Goal: Transaction & Acquisition: Book appointment/travel/reservation

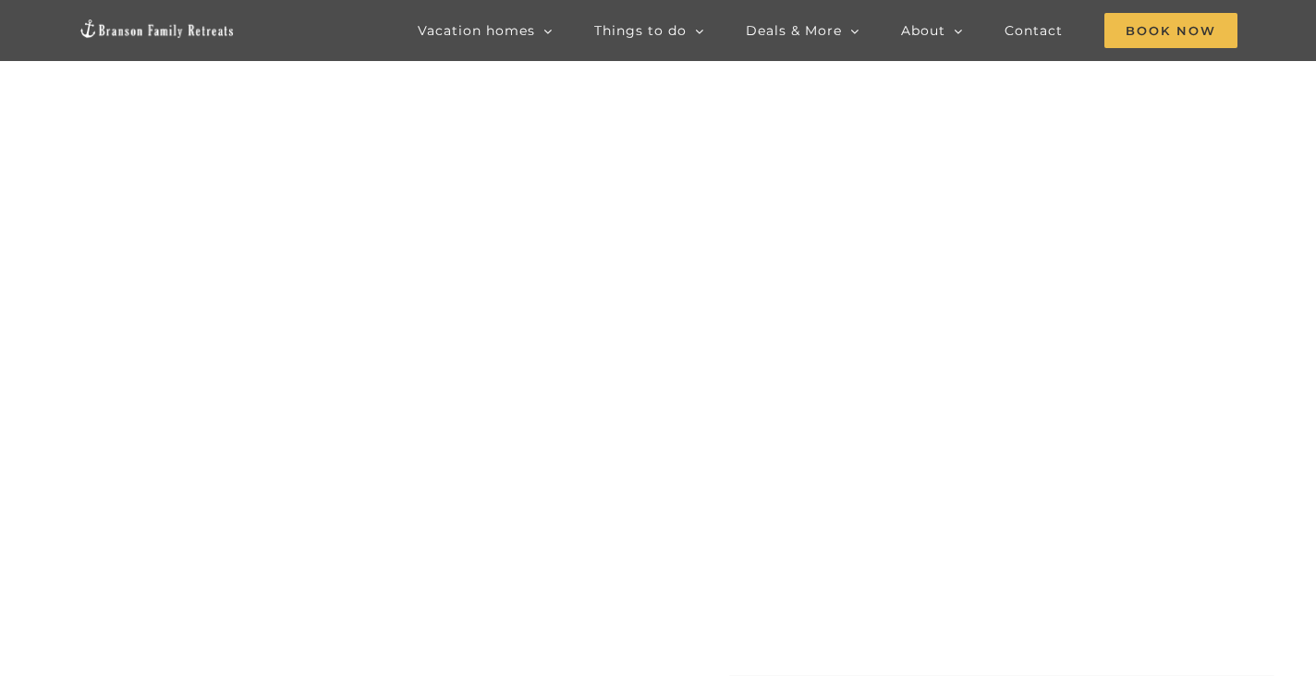
scroll to position [185, 0]
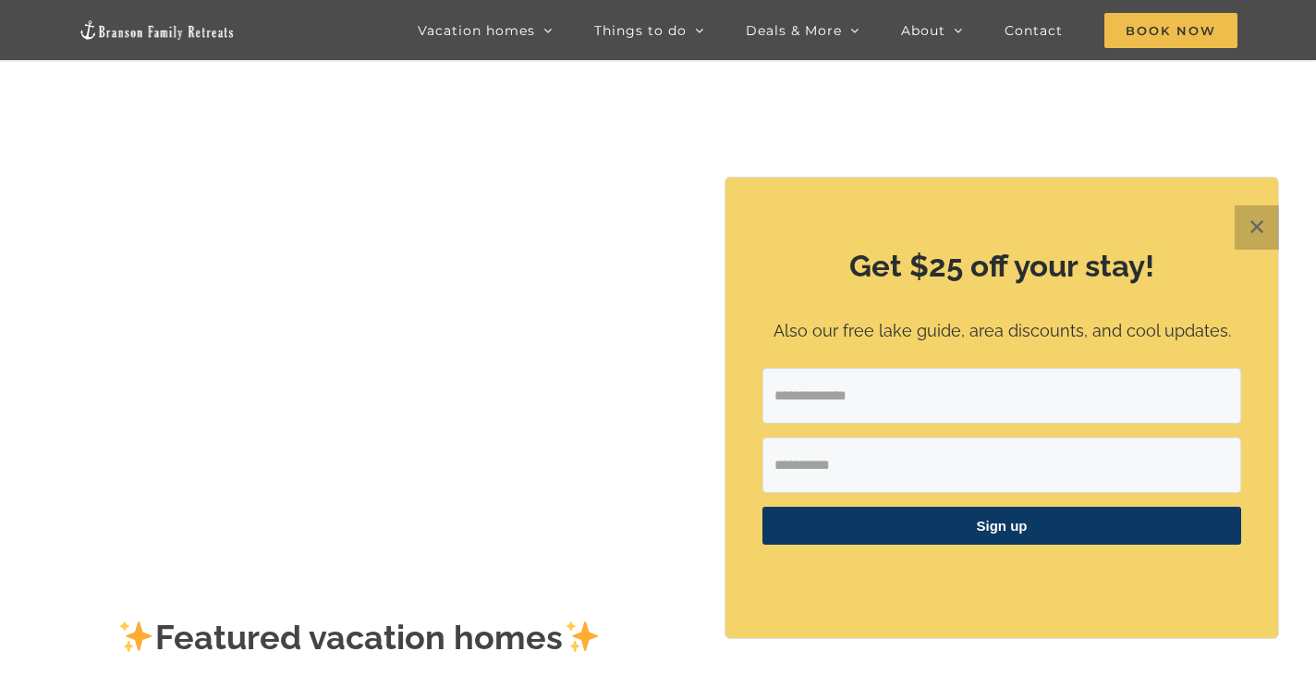
click at [1271, 223] on button "✕" at bounding box center [1257, 227] width 44 height 44
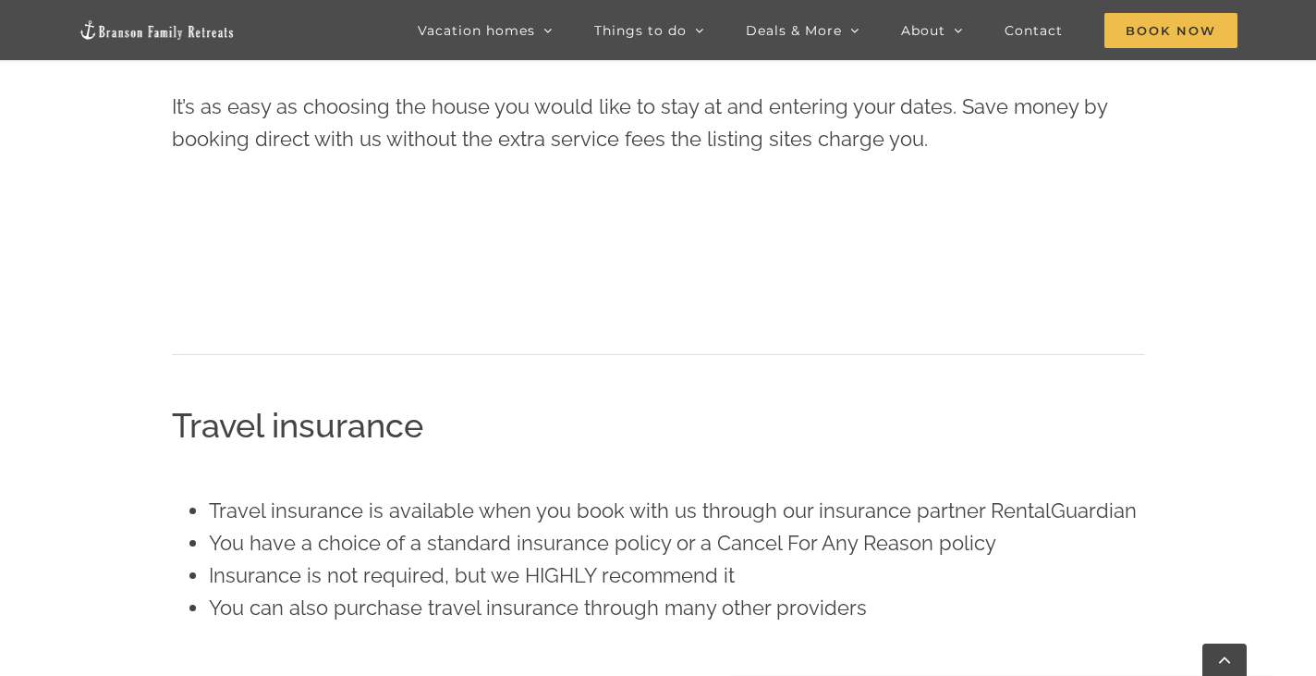
scroll to position [768, 0]
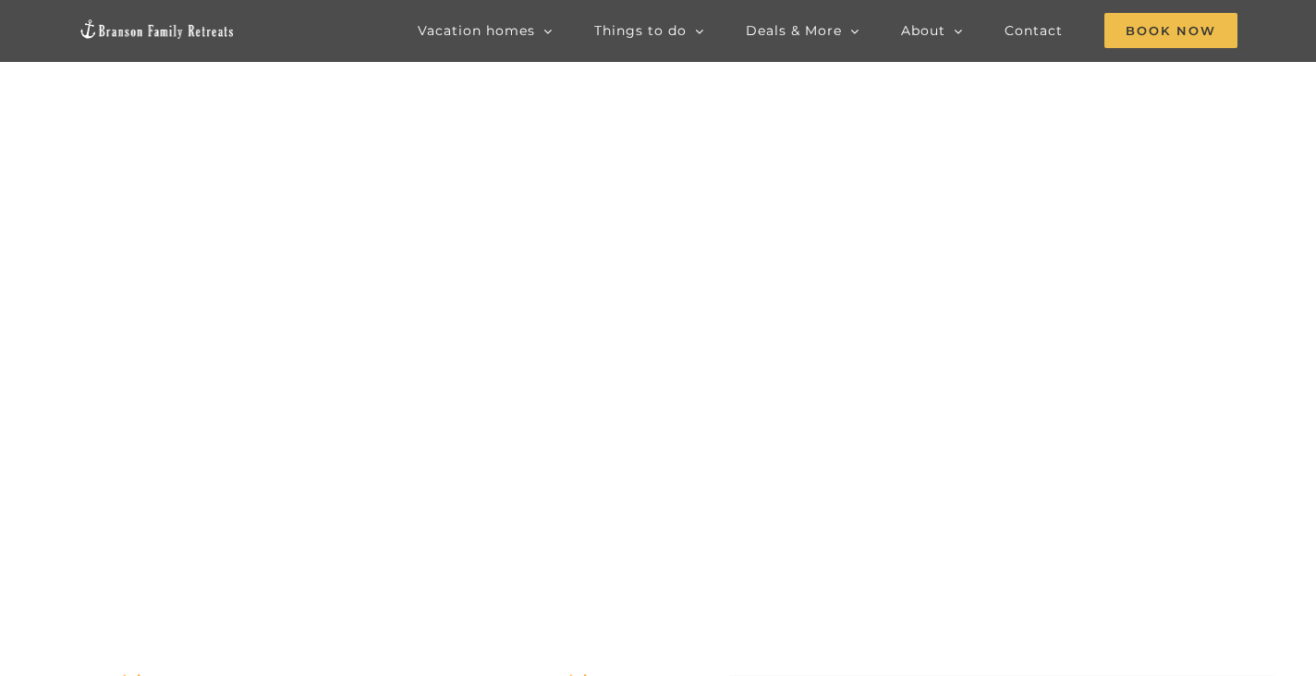
scroll to position [185, 0]
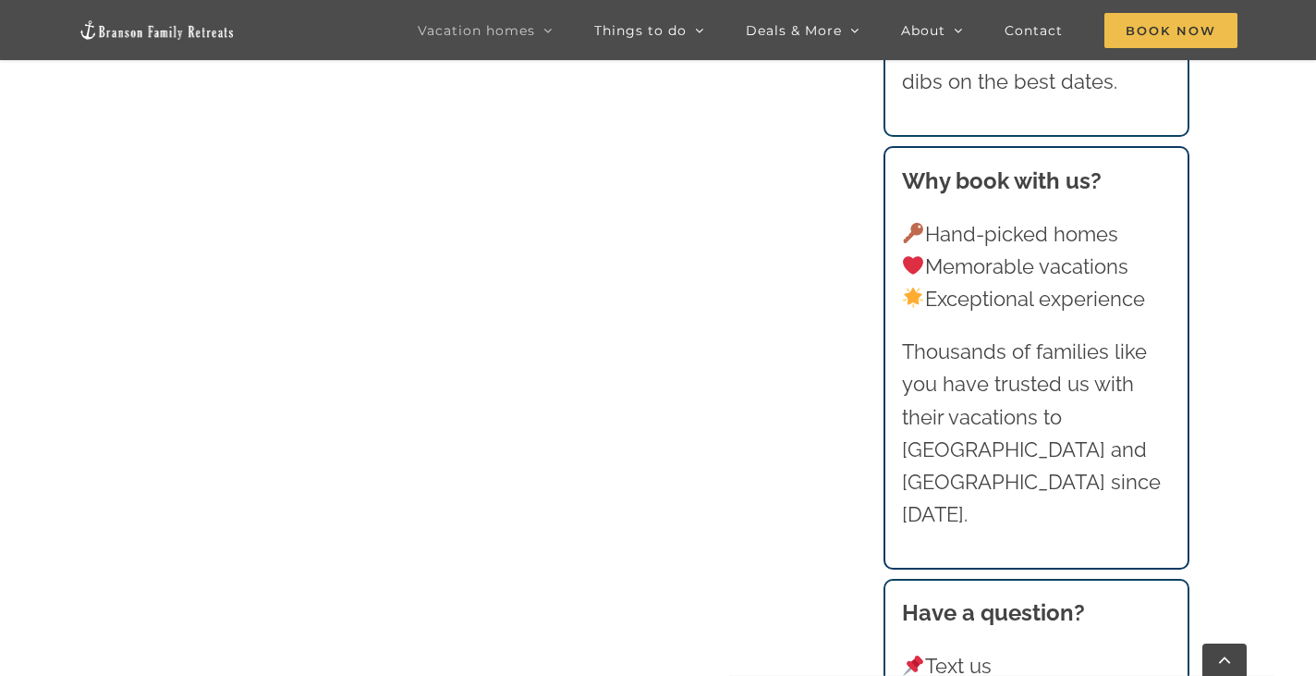
scroll to position [1138, 0]
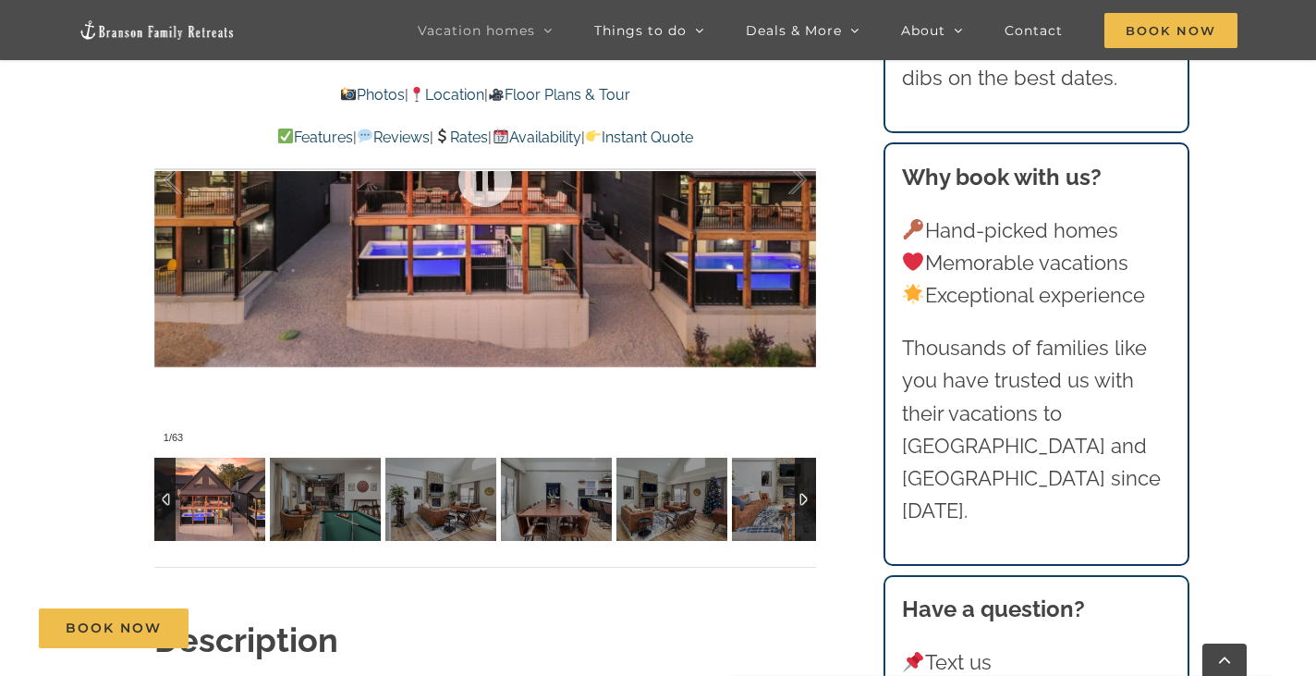
scroll to position [1571, 0]
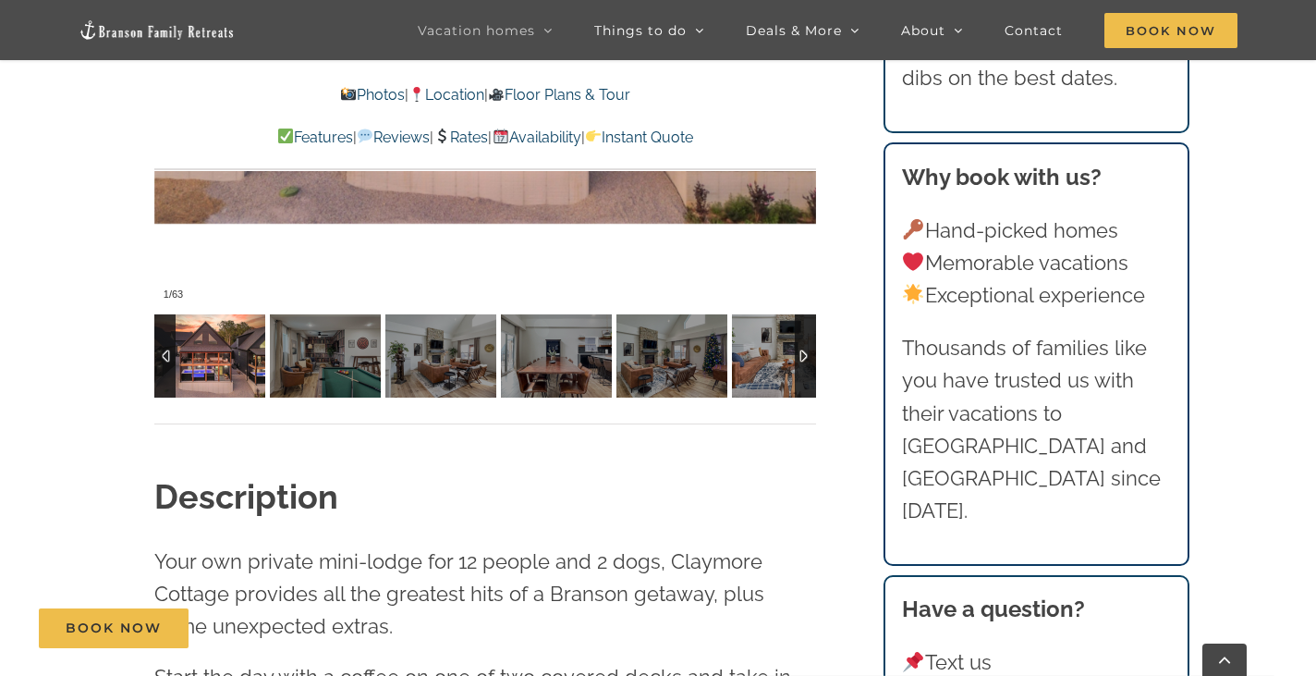
click at [799, 351] on div at bounding box center [805, 355] width 21 height 83
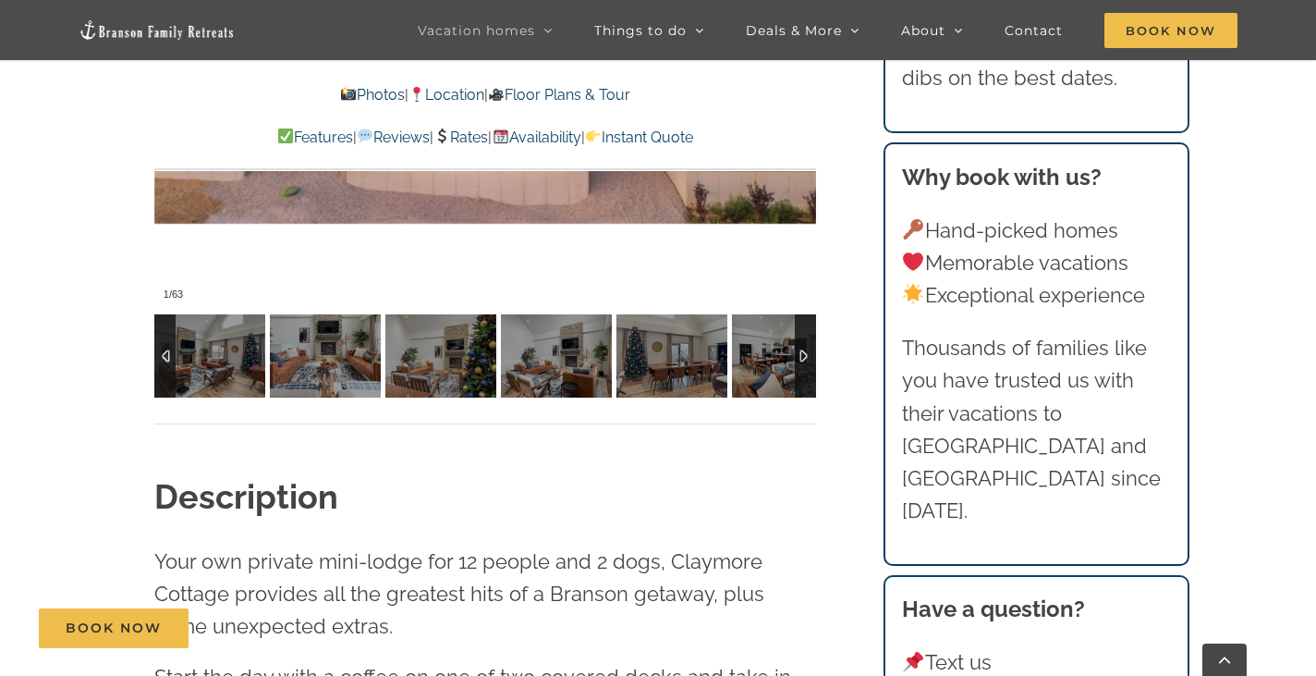
click at [799, 351] on div at bounding box center [805, 355] width 21 height 83
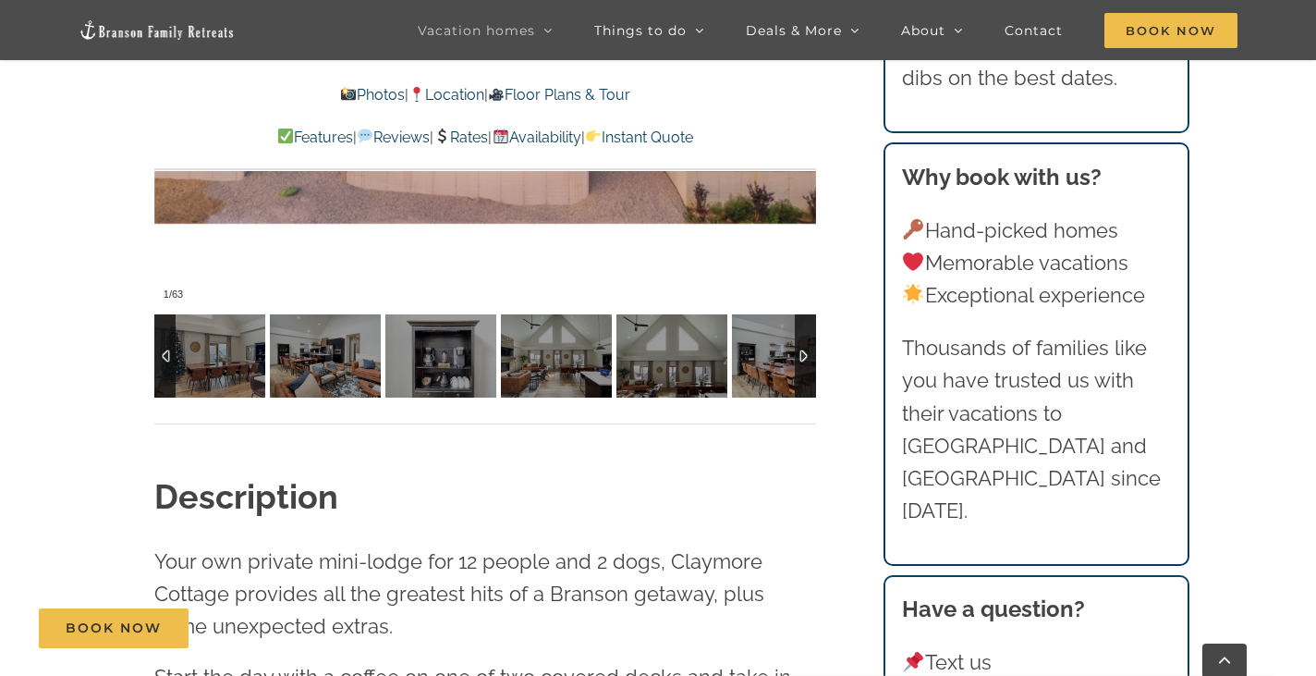
click at [801, 348] on div at bounding box center [805, 355] width 21 height 83
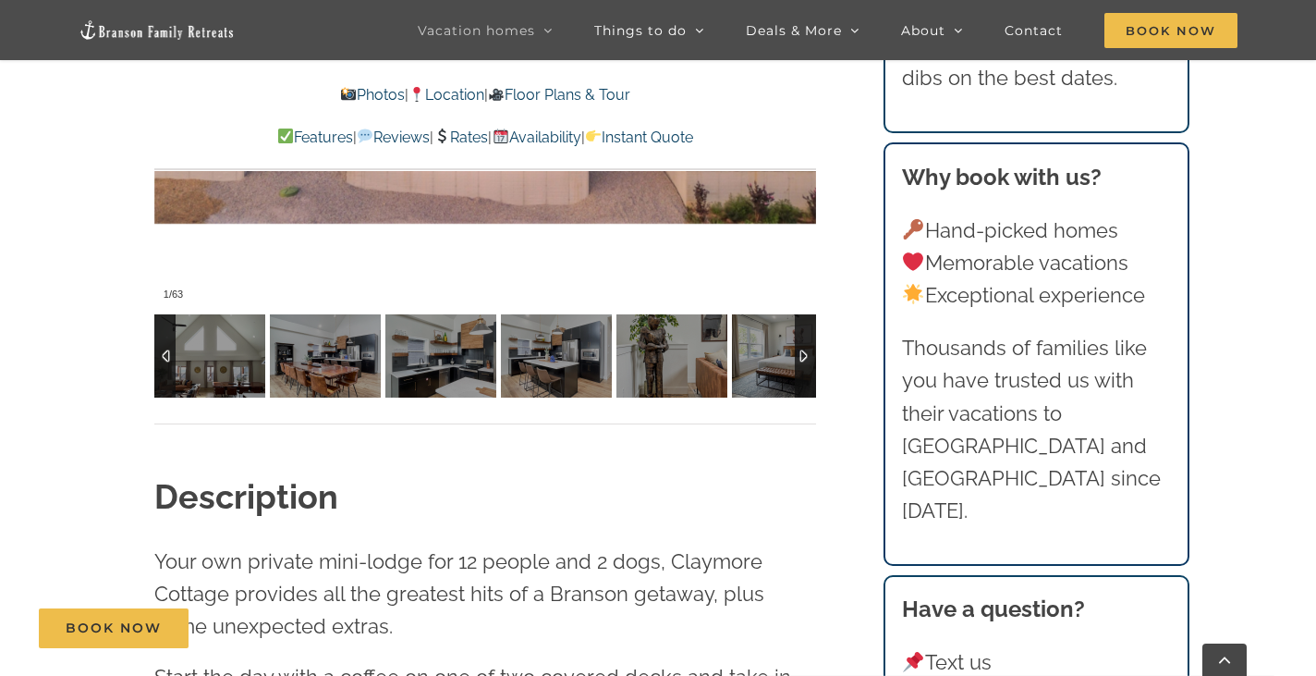
click at [801, 348] on div at bounding box center [805, 355] width 21 height 83
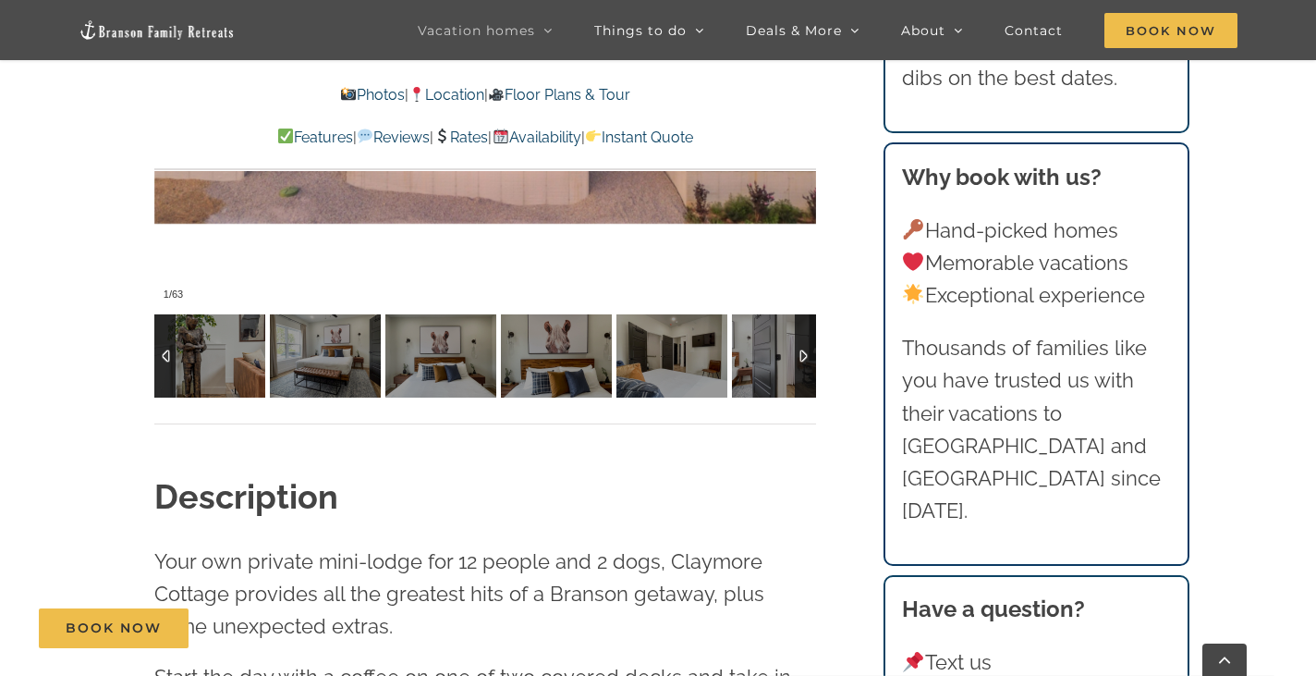
click at [801, 348] on div at bounding box center [805, 355] width 21 height 83
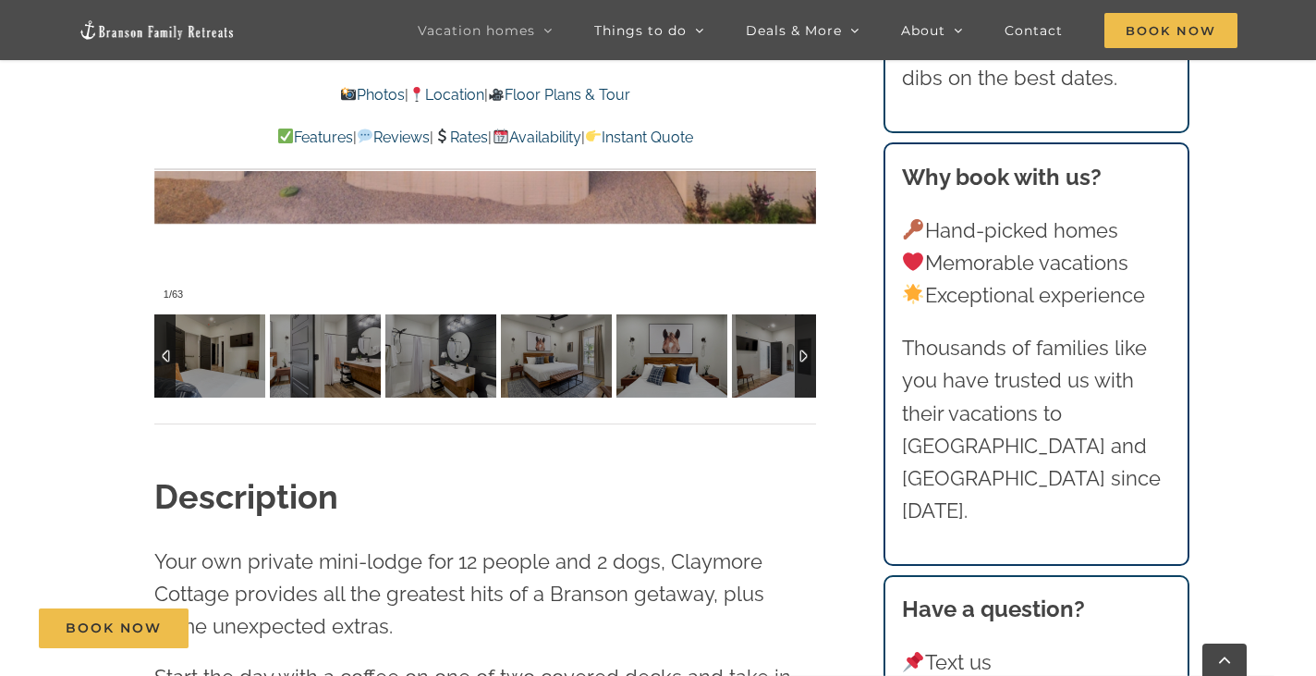
click at [801, 348] on div at bounding box center [805, 355] width 21 height 83
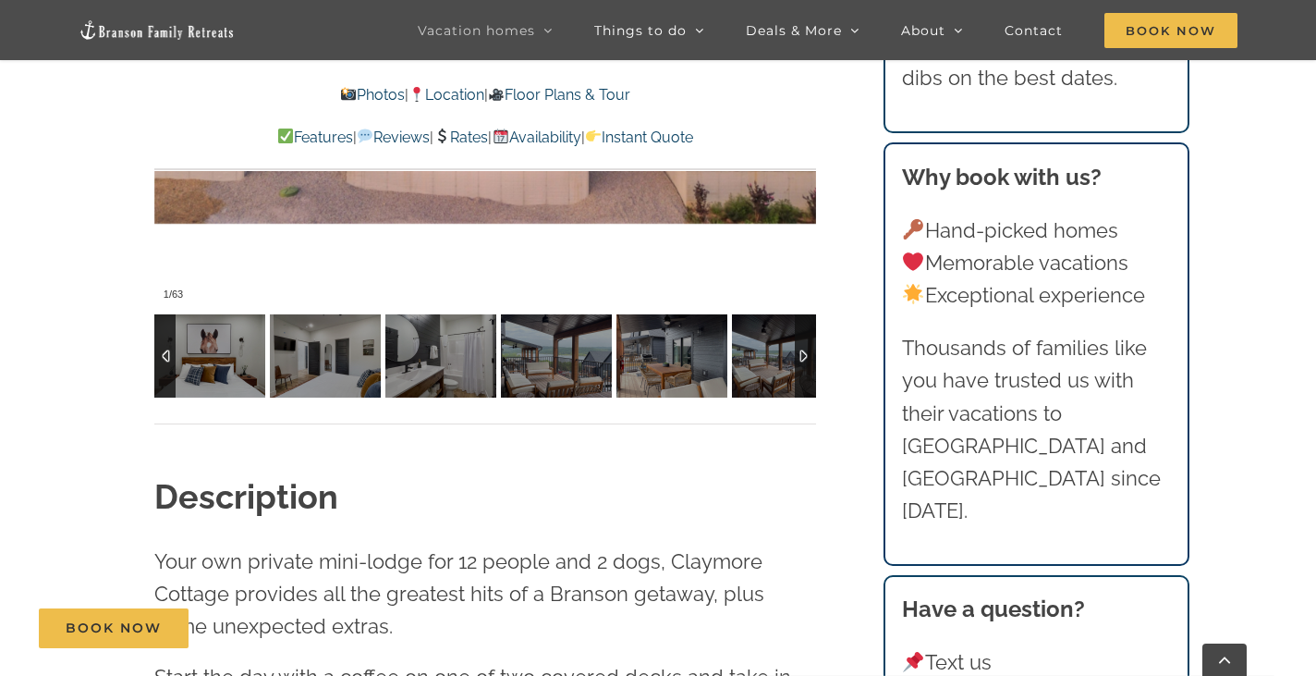
click at [801, 348] on div at bounding box center [805, 355] width 21 height 83
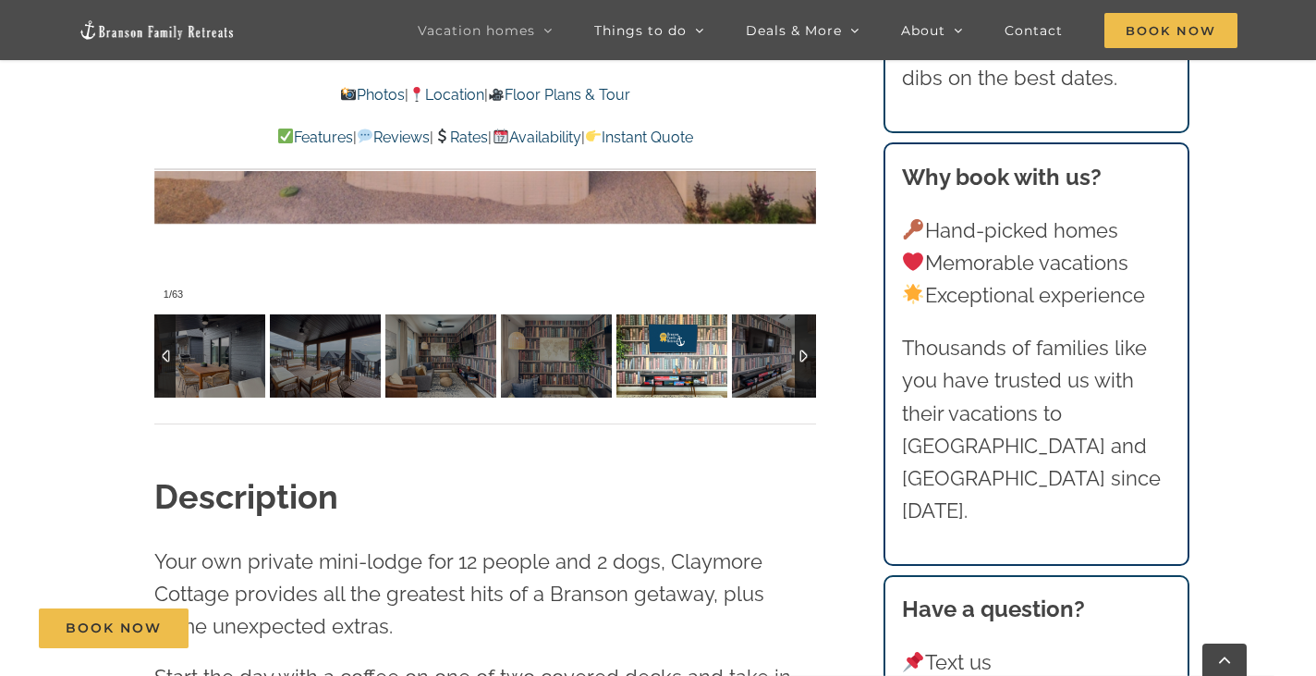
click at [682, 348] on img at bounding box center [671, 355] width 111 height 83
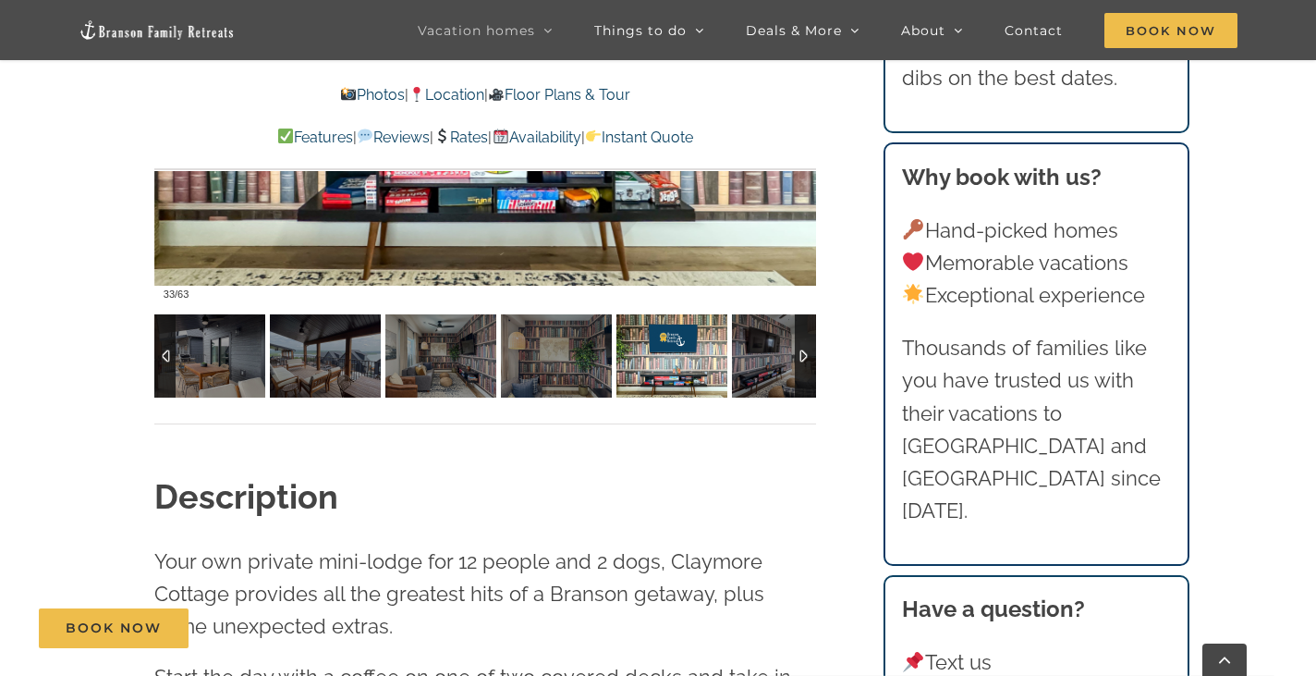
click at [808, 360] on div at bounding box center [805, 355] width 21 height 83
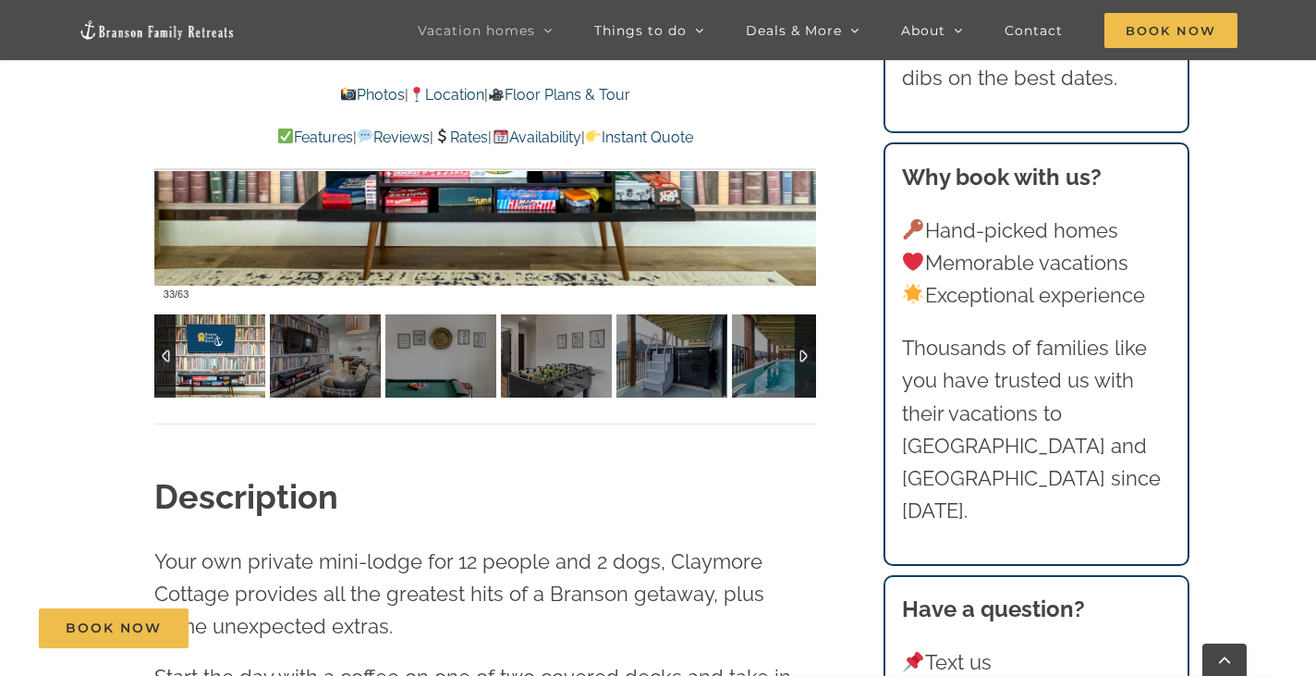
click at [808, 360] on div at bounding box center [805, 355] width 21 height 83
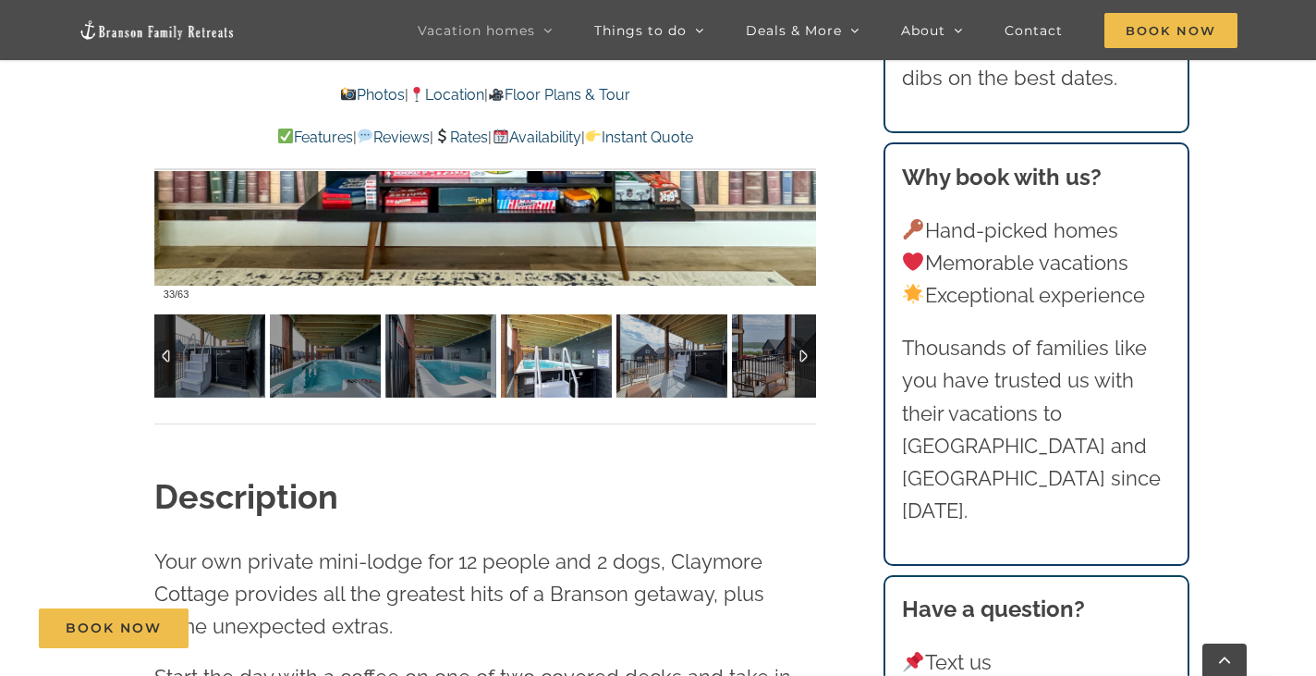
click at [552, 353] on img at bounding box center [556, 355] width 111 height 83
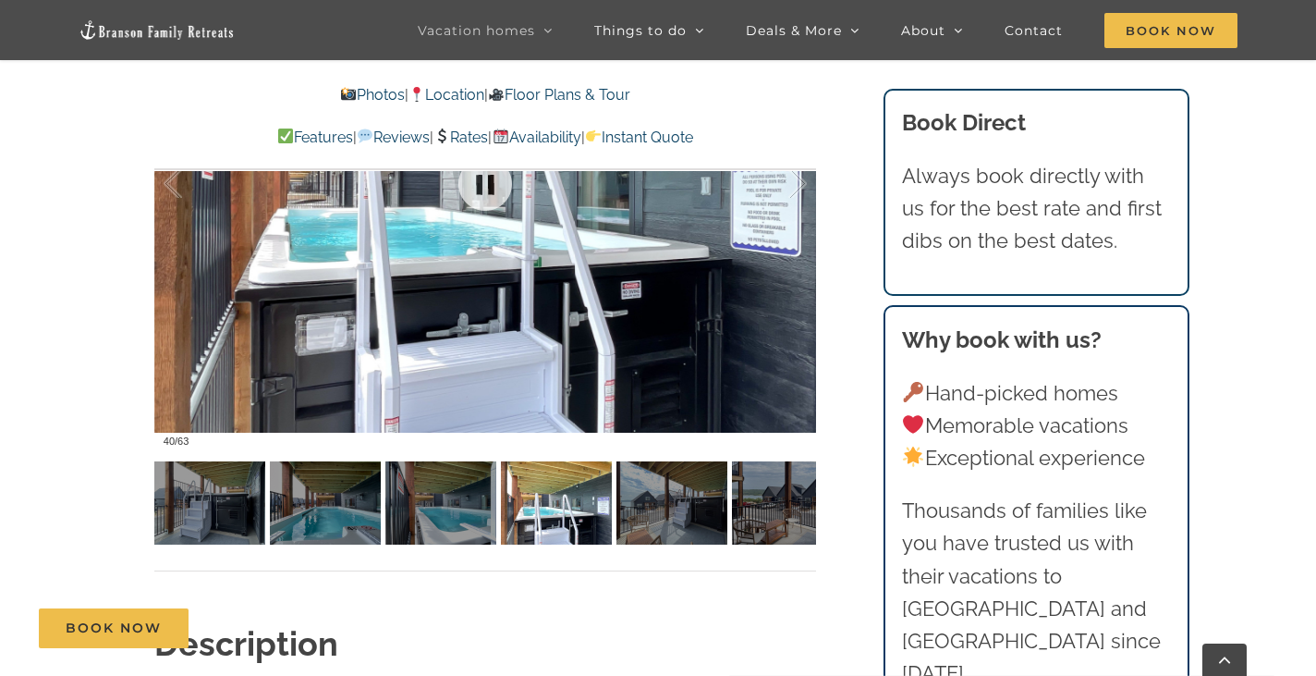
scroll to position [1479, 0]
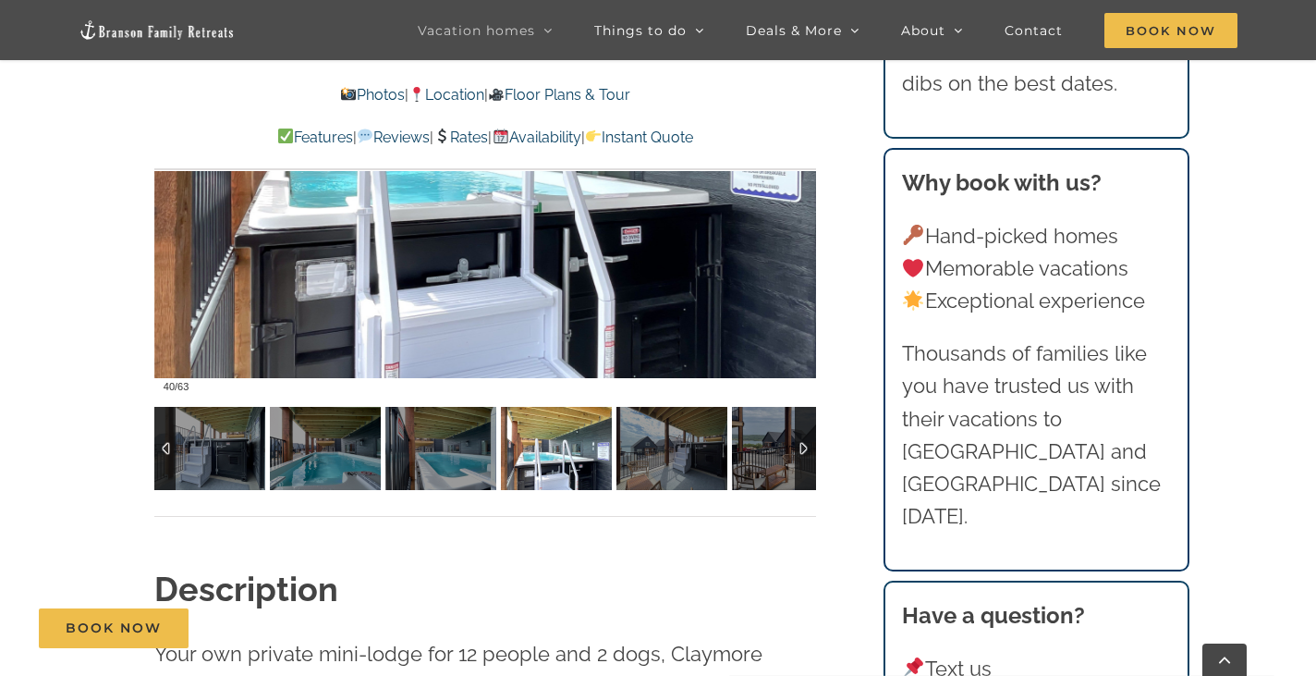
click at [810, 441] on div at bounding box center [805, 448] width 21 height 83
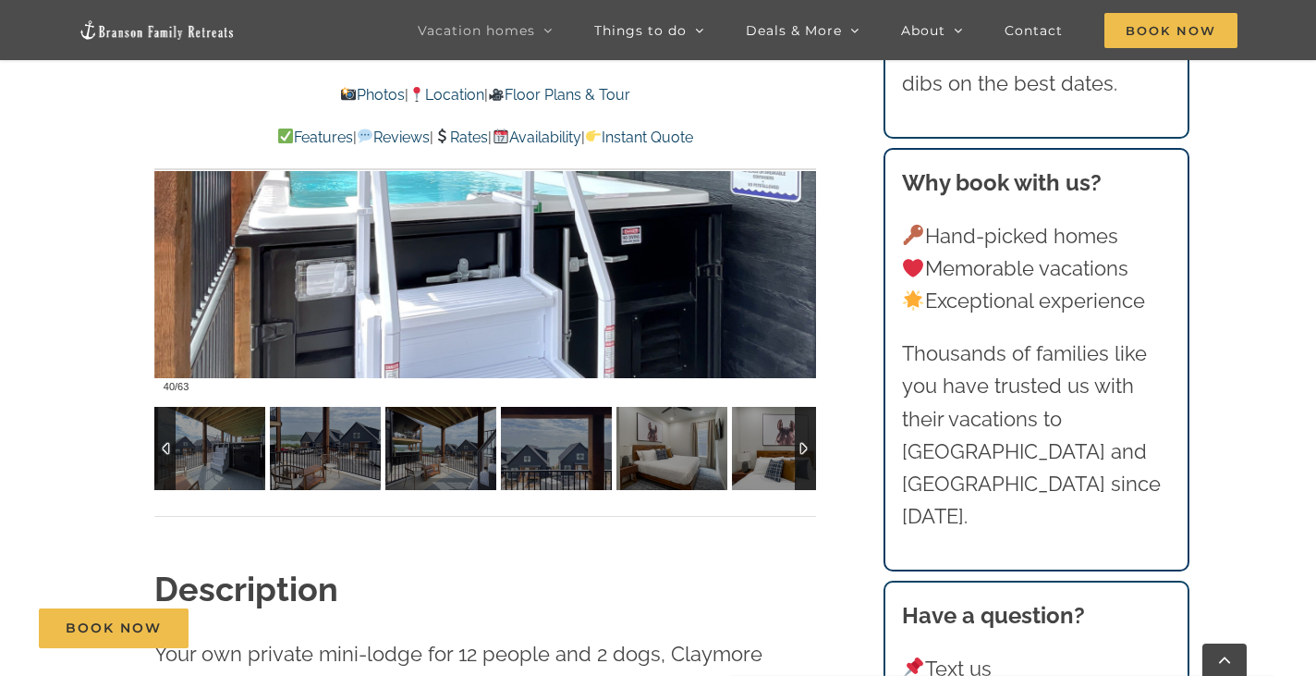
click at [810, 441] on div at bounding box center [805, 448] width 21 height 83
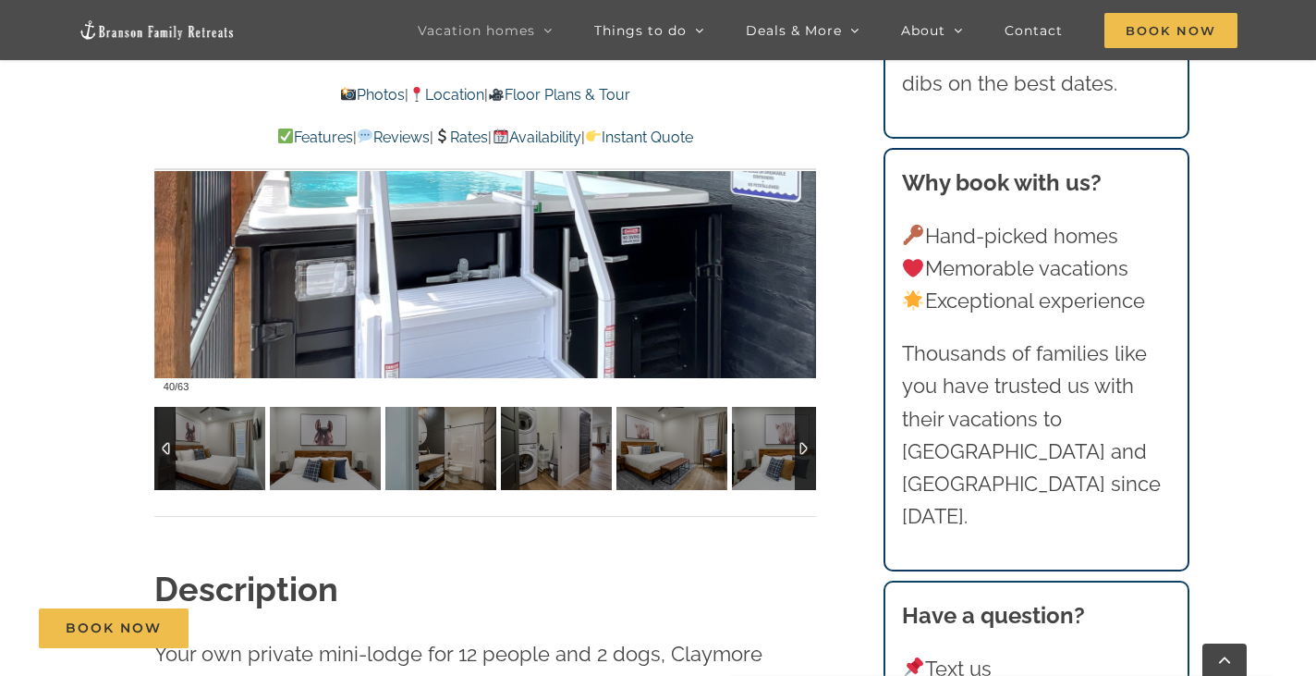
click at [810, 441] on div at bounding box center [805, 448] width 21 height 83
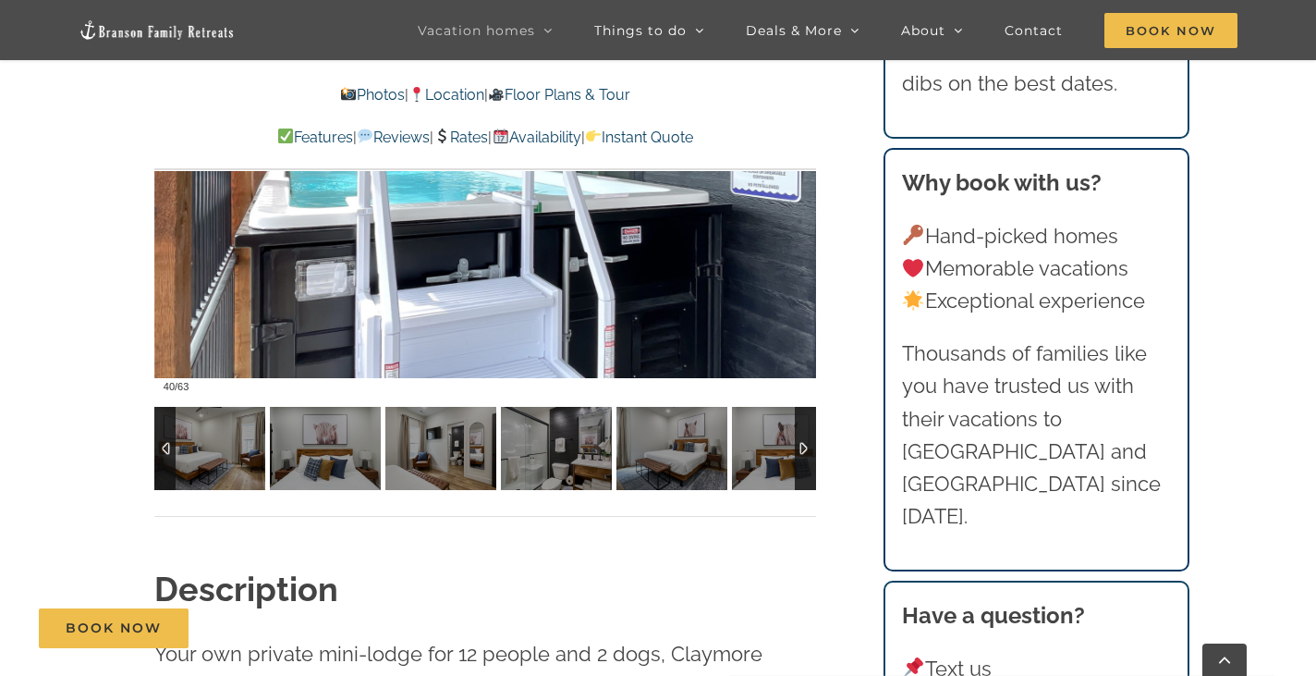
click at [810, 441] on div at bounding box center [805, 448] width 21 height 83
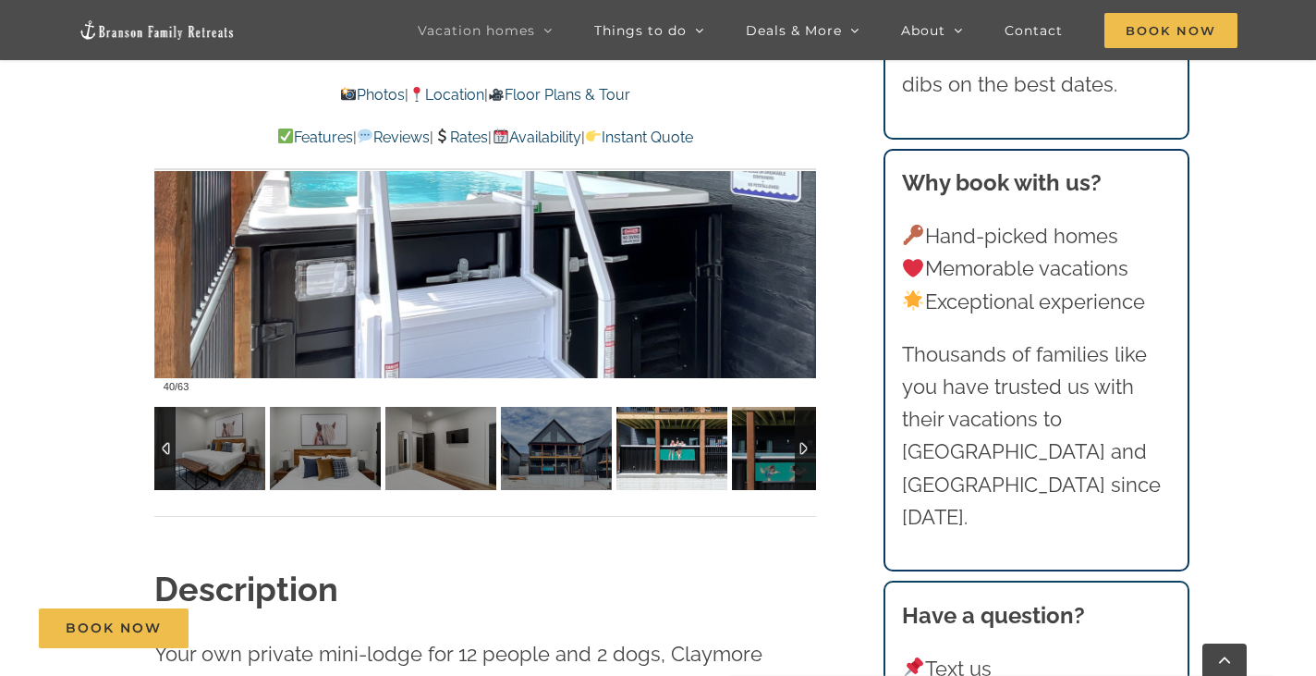
click at [697, 452] on img at bounding box center [671, 448] width 111 height 83
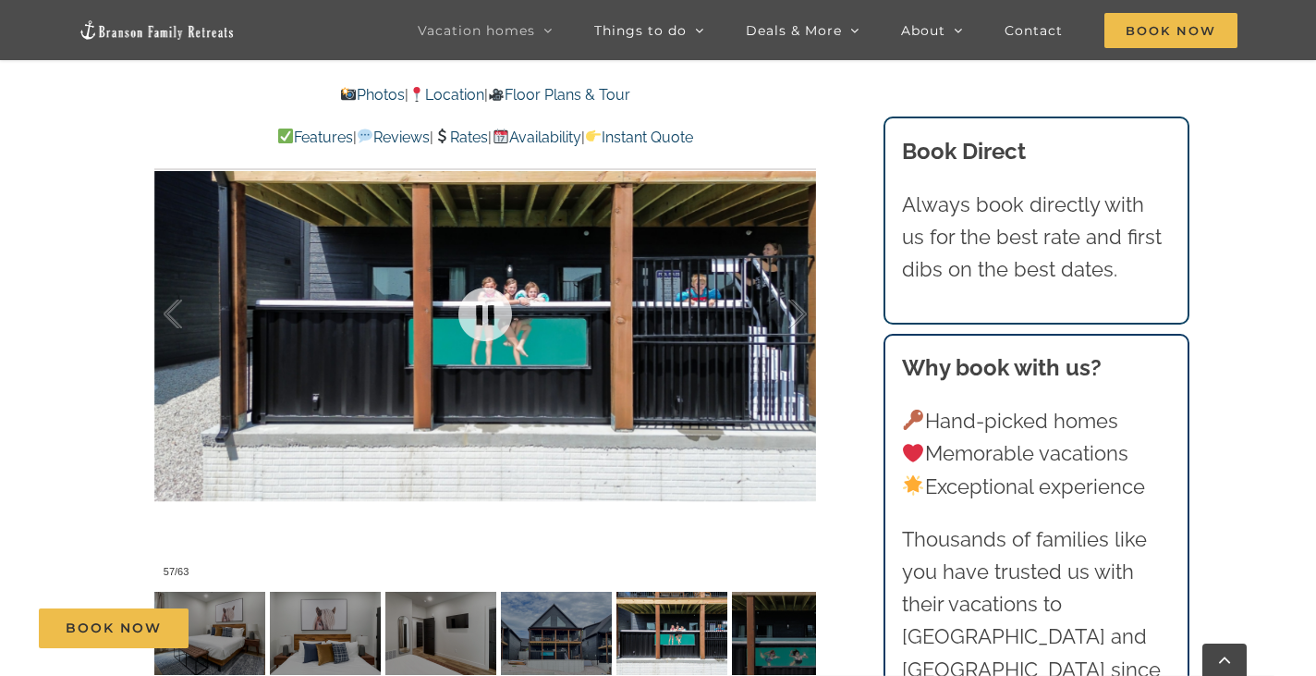
scroll to position [1571, 0]
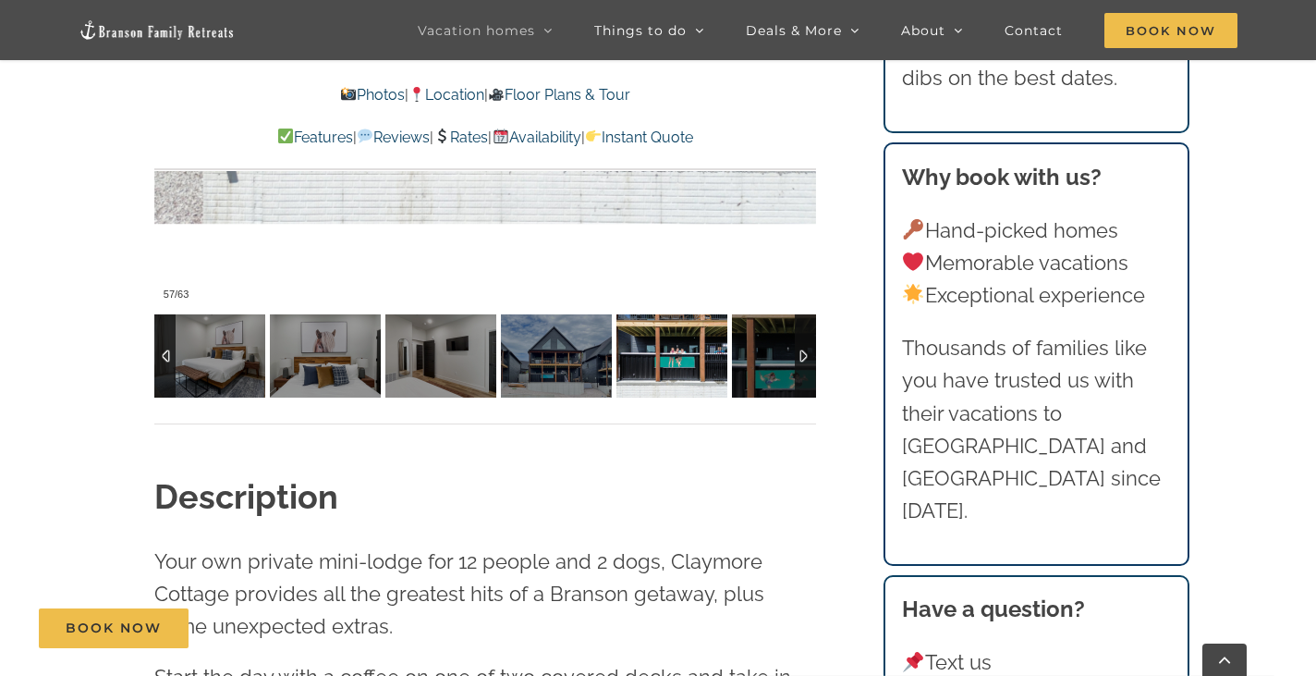
click at [803, 355] on div at bounding box center [805, 355] width 21 height 83
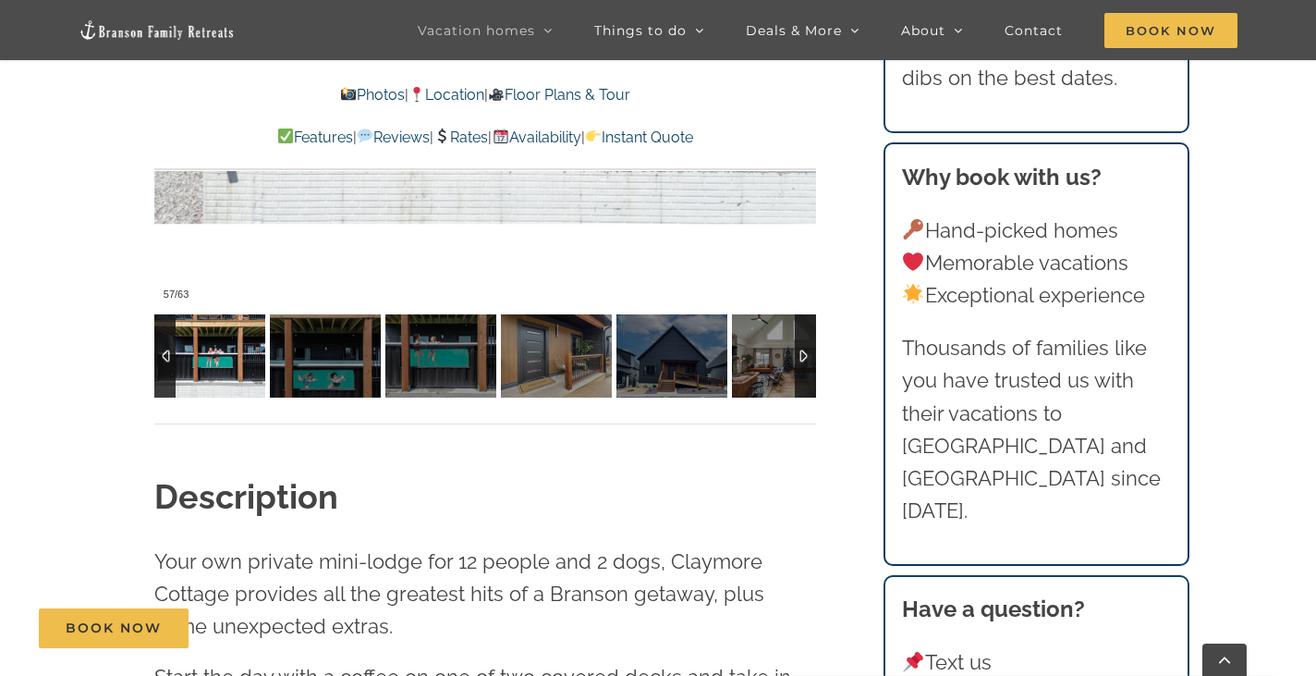
click at [806, 357] on div at bounding box center [805, 355] width 21 height 83
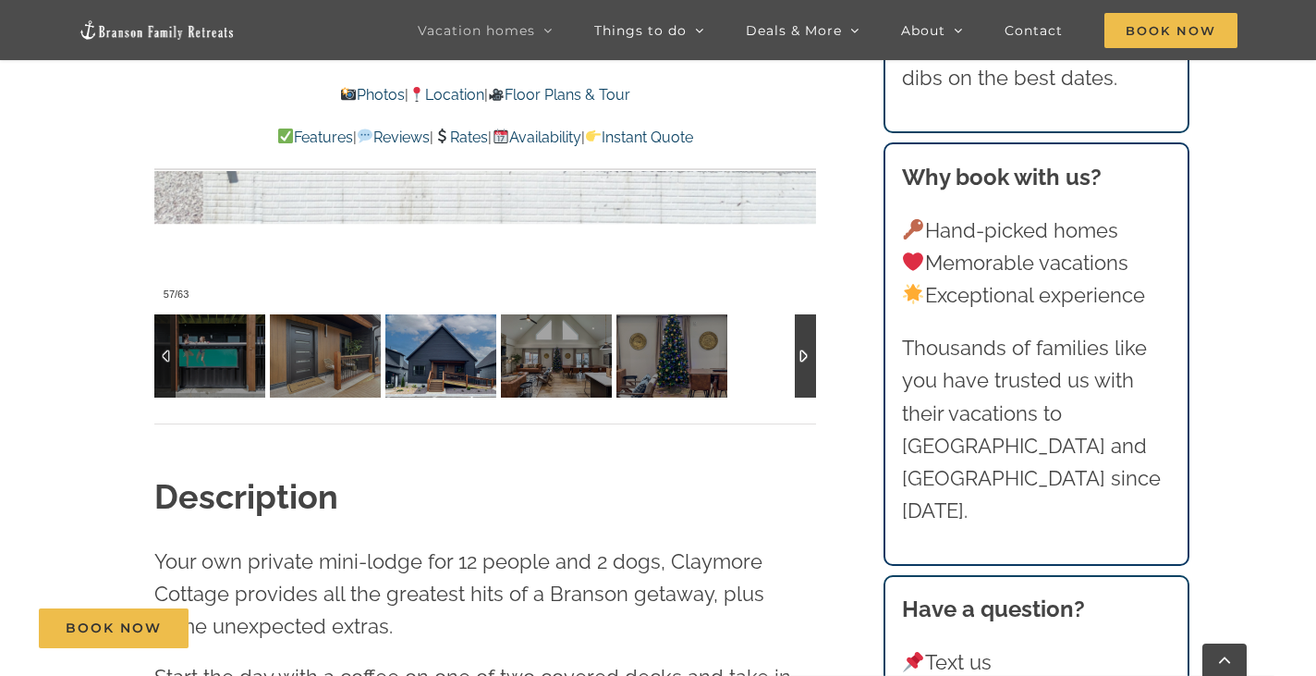
click at [459, 366] on img at bounding box center [440, 355] width 111 height 83
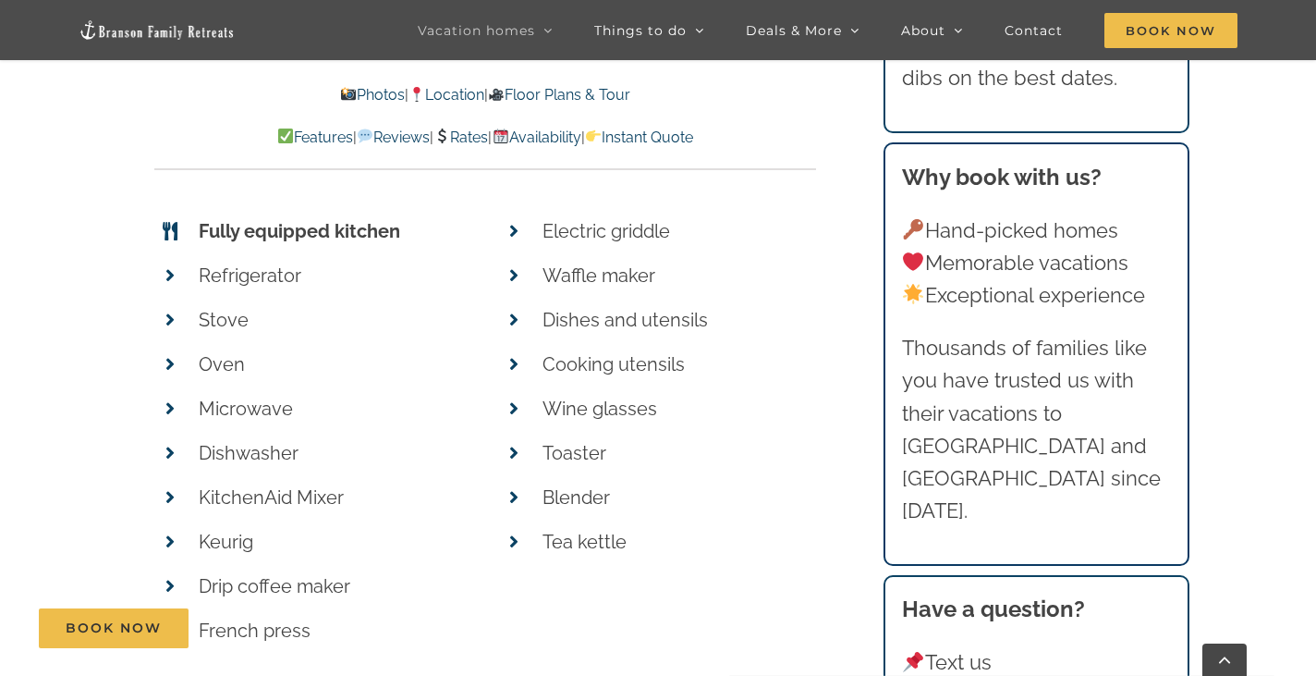
scroll to position [8781, 0]
